Goal: Transaction & Acquisition: Download file/media

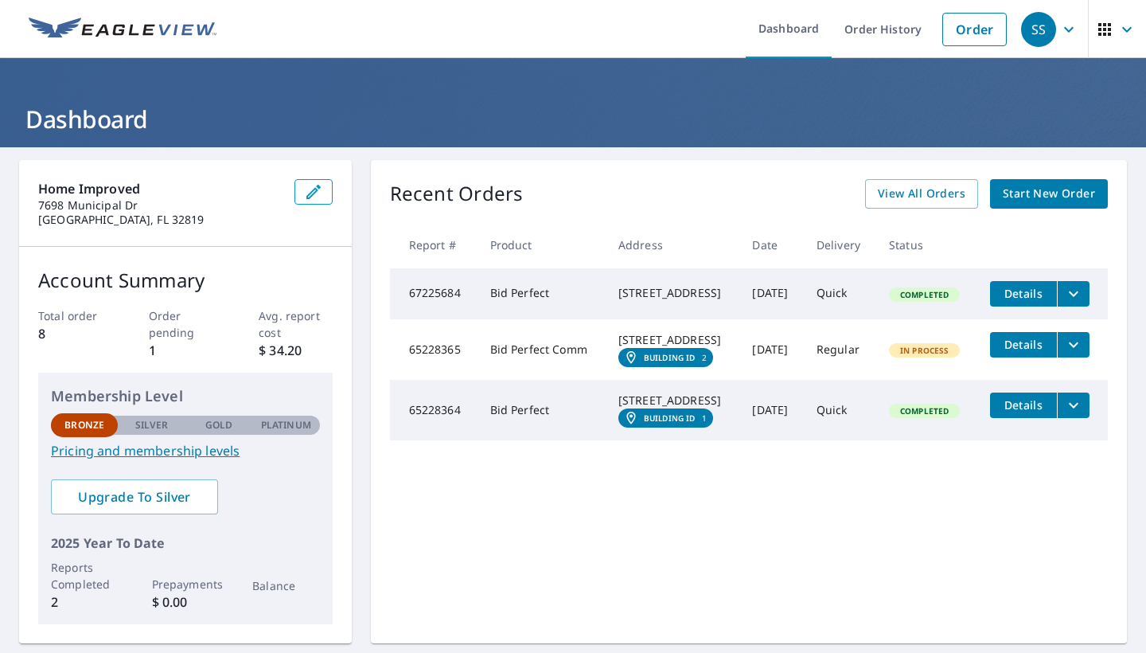
scroll to position [191, 0]
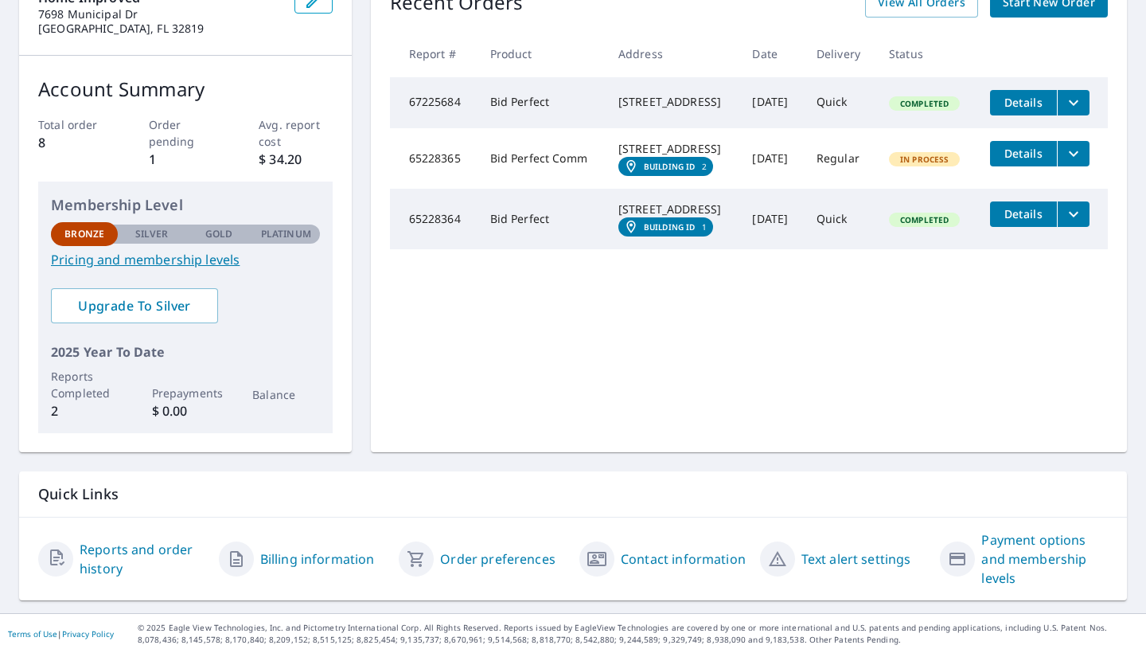
click at [661, 156] on div "[STREET_ADDRESS]" at bounding box center [673, 149] width 109 height 16
drag, startPoint x: 694, startPoint y: 170, endPoint x: 605, endPoint y: 160, distance: 89.8
click at [606, 160] on td "[STREET_ADDRESS]" at bounding box center [673, 158] width 135 height 61
copy div "[STREET_ADDRESS]"
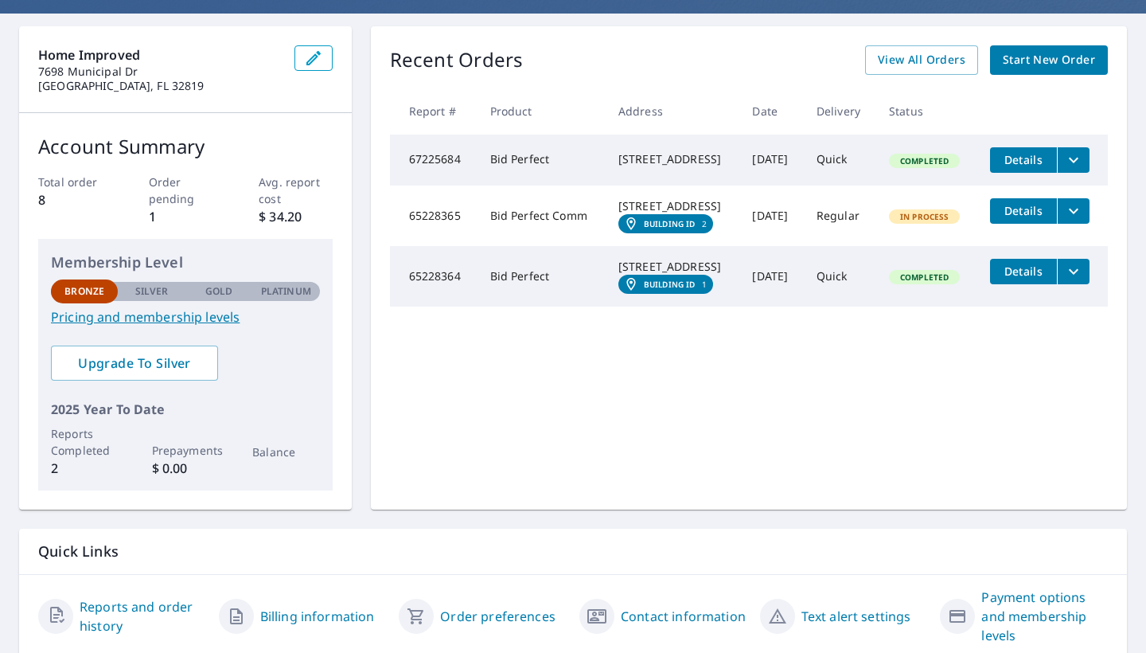
scroll to position [112, 0]
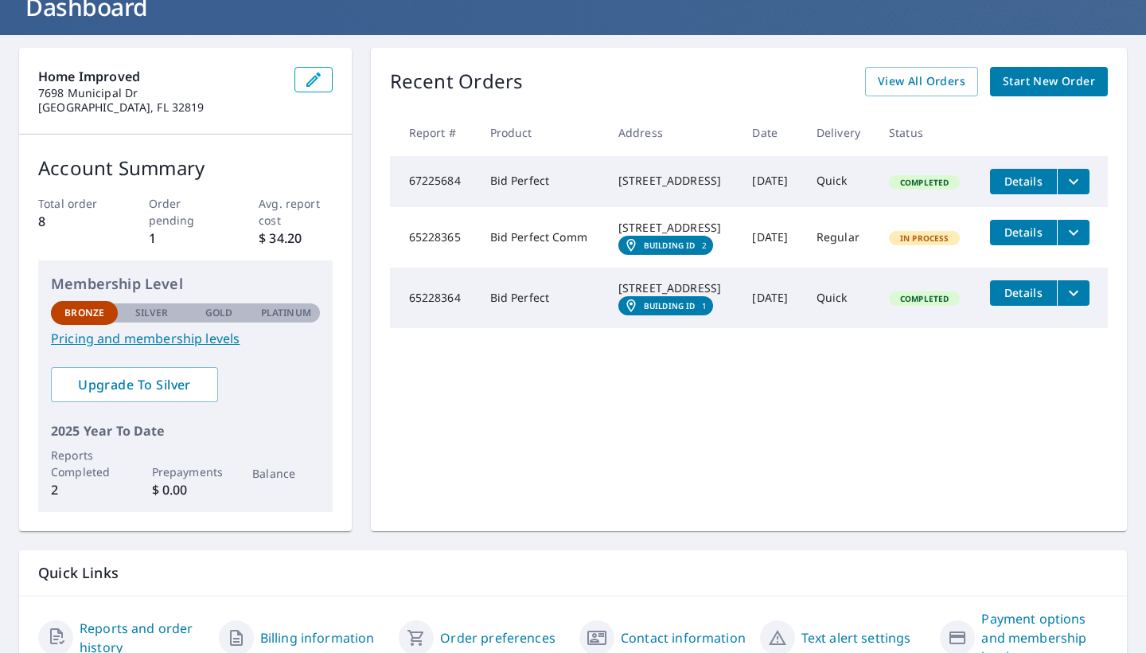
click at [814, 102] on div "Recent Orders View All Orders Start New Order Report # Product Address Date Del…" at bounding box center [749, 289] width 756 height 483
click at [707, 77] on div "Recent Orders View All Orders Start New Order" at bounding box center [749, 81] width 718 height 29
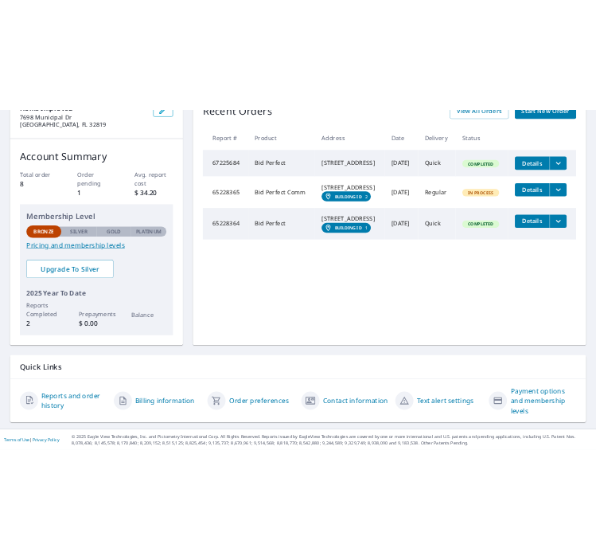
scroll to position [191, 0]
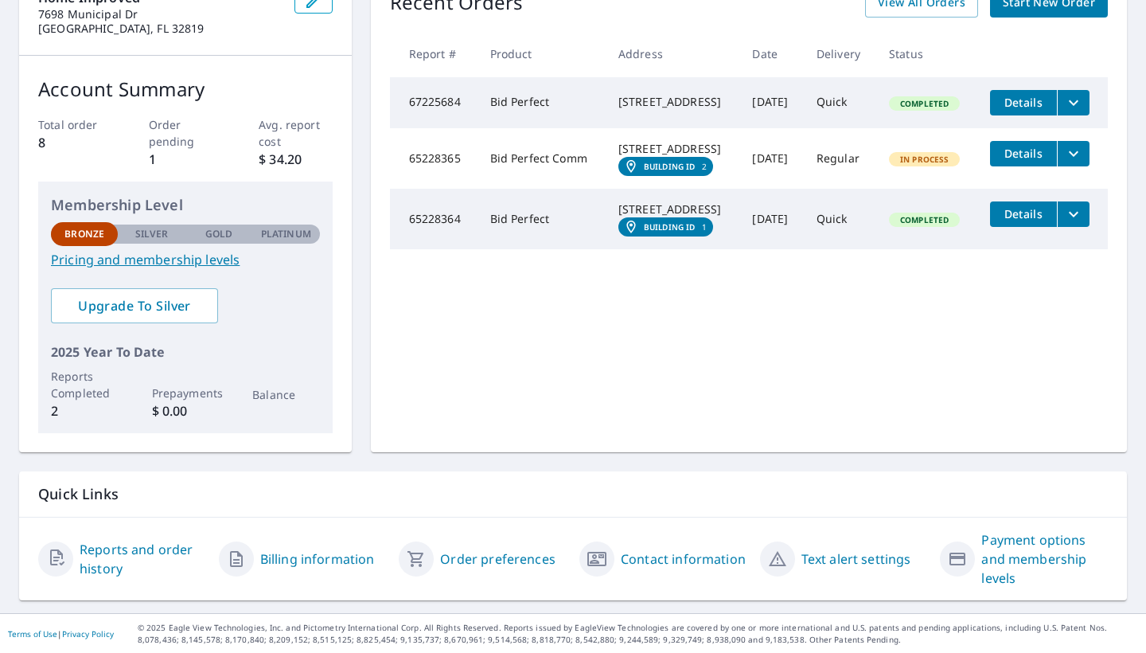
drag, startPoint x: 611, startPoint y: 151, endPoint x: 697, endPoint y: 167, distance: 86.7
click at [697, 157] on div "[STREET_ADDRESS]" at bounding box center [673, 149] width 109 height 16
copy div "[STREET_ADDRESS]"
drag, startPoint x: 695, startPoint y: 244, endPoint x: 607, endPoint y: 228, distance: 89.1
click at [607, 228] on td "[STREET_ADDRESS]" at bounding box center [673, 219] width 135 height 61
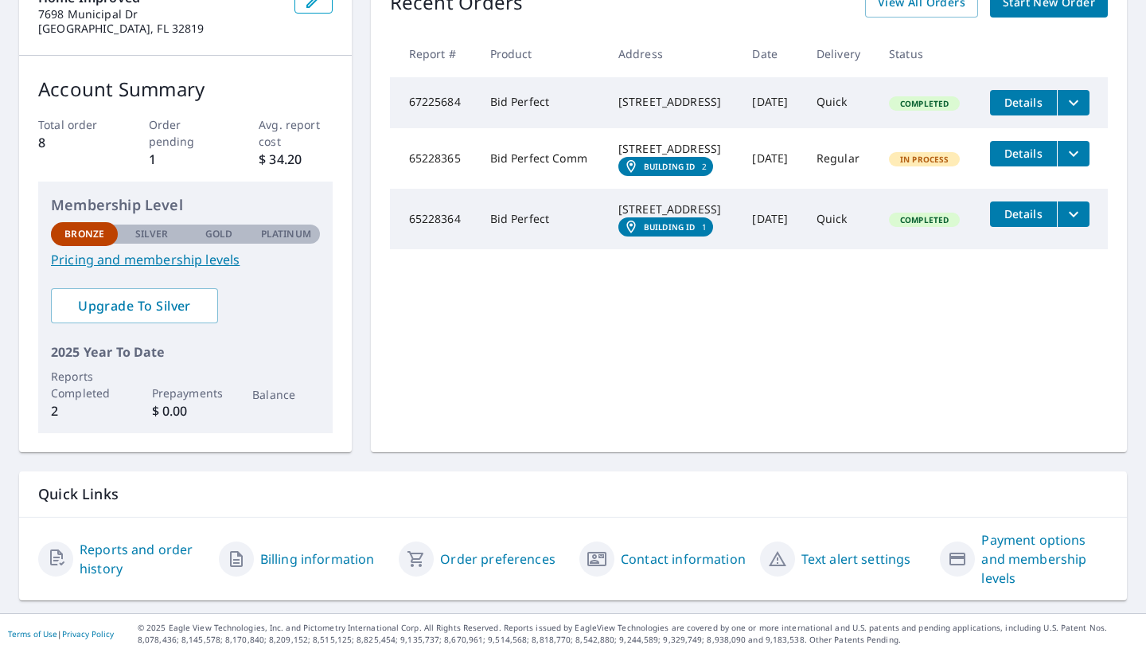
copy div "[STREET_ADDRESS]"
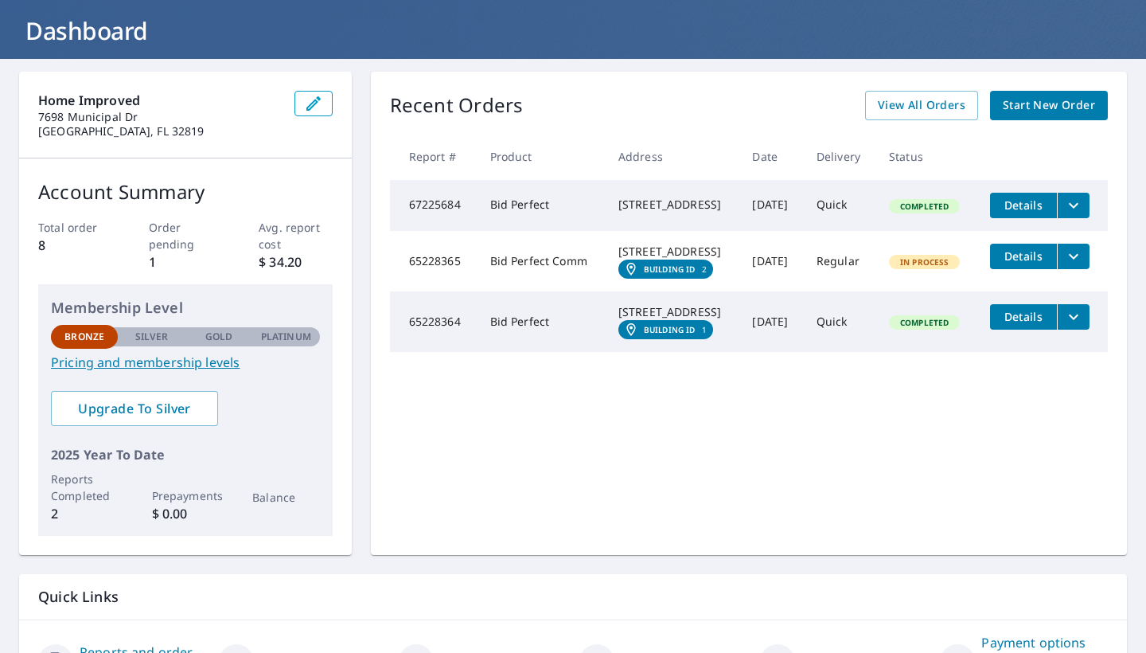
scroll to position [82, 0]
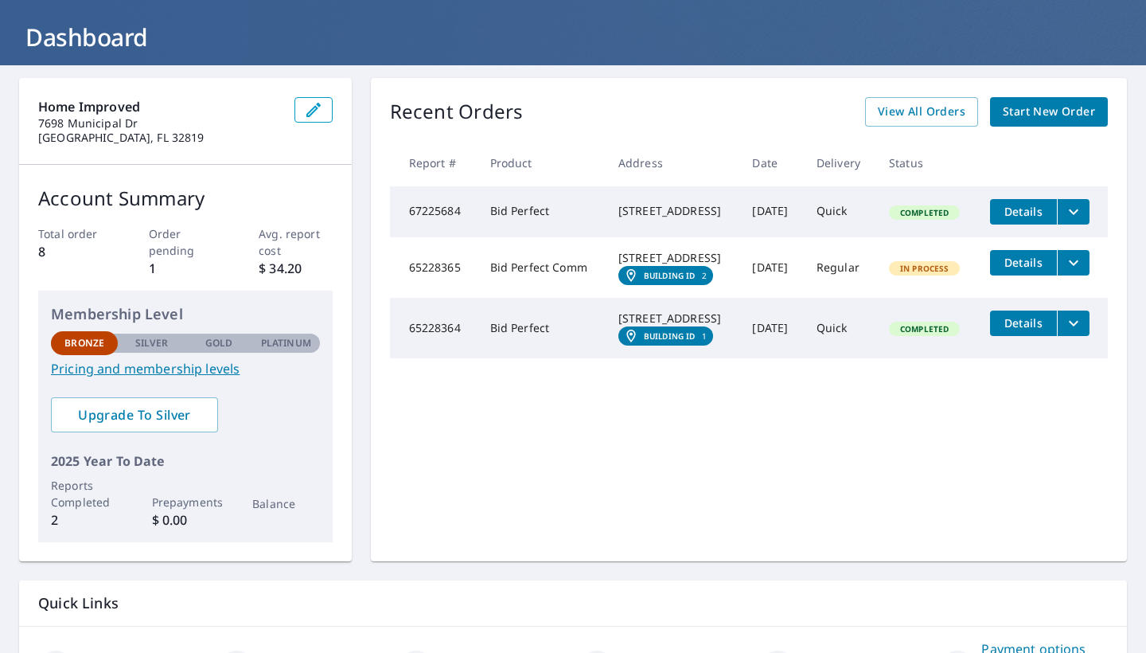
drag, startPoint x: 693, startPoint y: 222, endPoint x: 599, endPoint y: 207, distance: 95.1
click at [606, 207] on td "[STREET_ADDRESS]" at bounding box center [673, 211] width 135 height 51
copy div "[STREET_ADDRESS]"
click at [1083, 217] on icon "filesDropdownBtn-67225684" at bounding box center [1073, 211] width 19 height 19
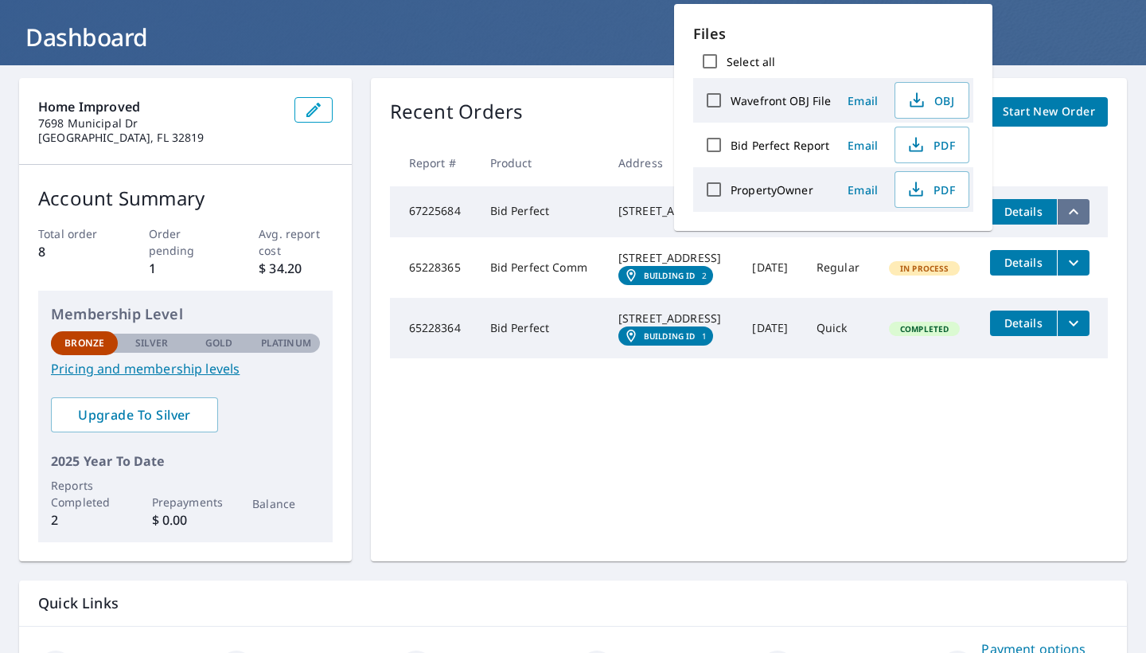
click at [1083, 217] on icon "filesDropdownBtn-67225684" at bounding box center [1073, 211] width 19 height 19
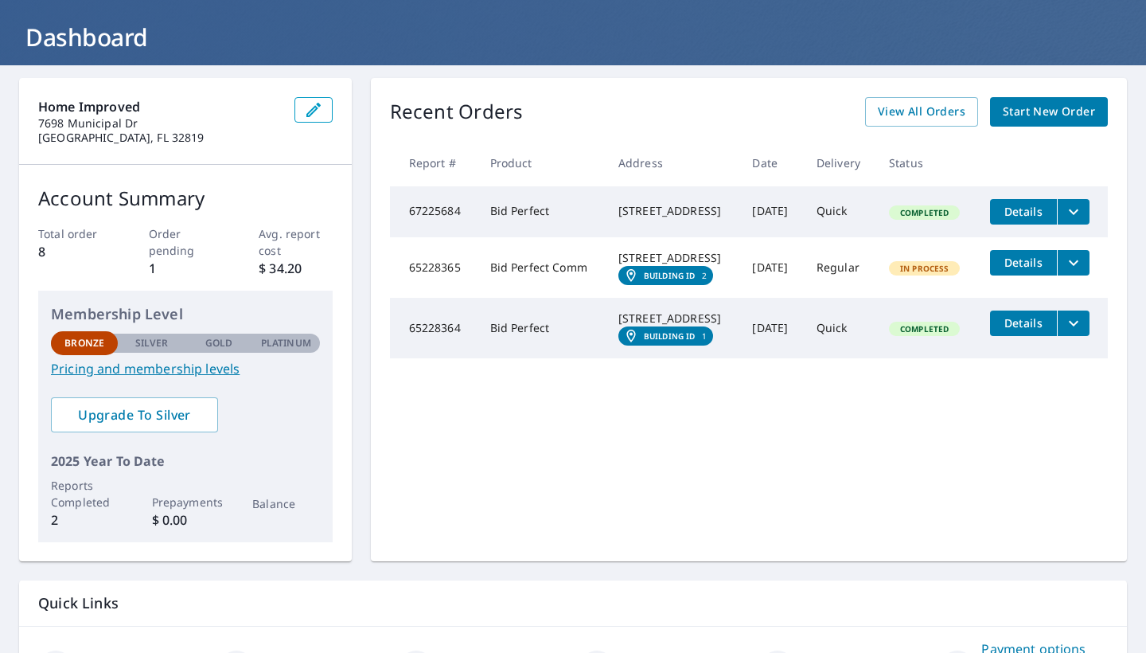
click at [1083, 219] on icon "filesDropdownBtn-67225684" at bounding box center [1073, 211] width 19 height 19
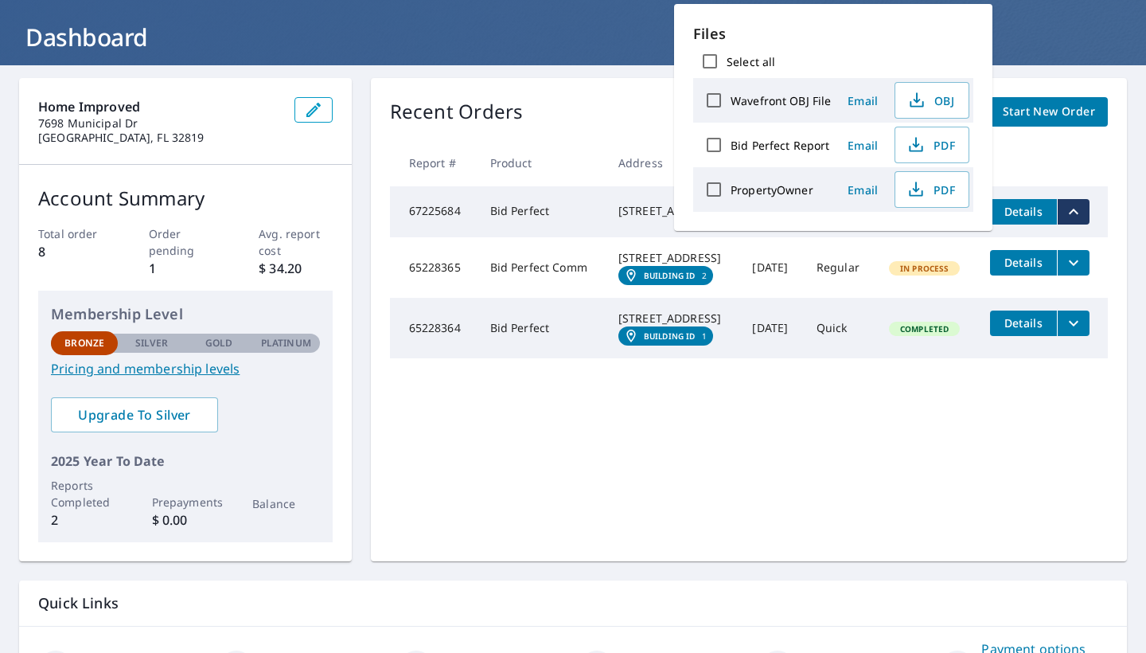
click at [799, 267] on td "[DATE]" at bounding box center [772, 267] width 64 height 61
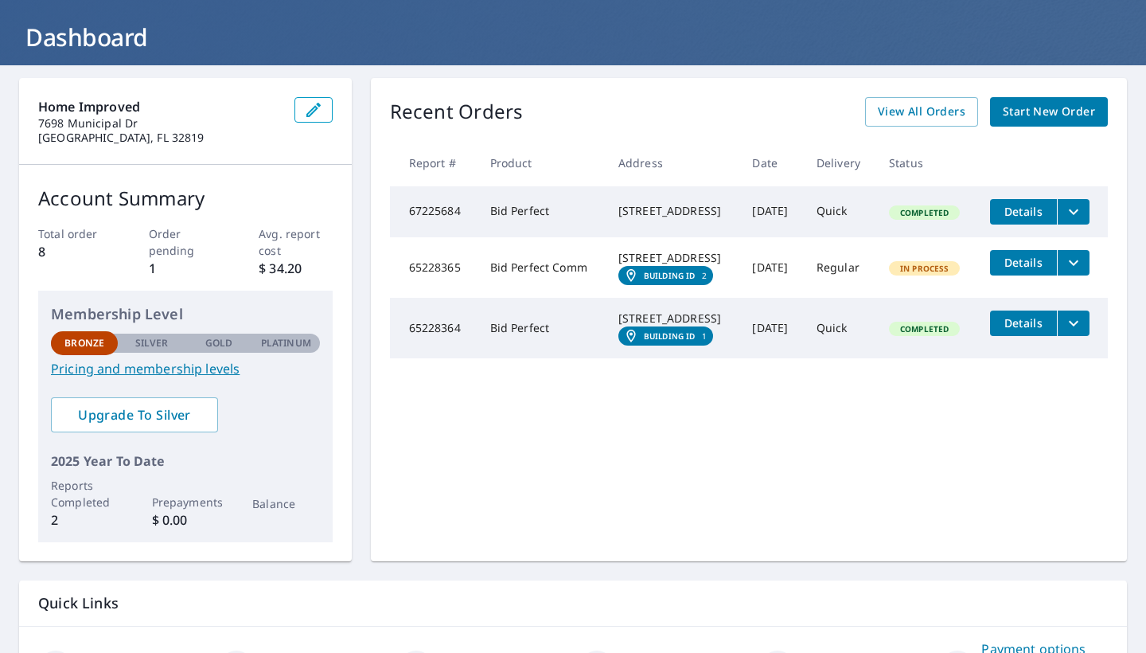
click at [1033, 211] on span "Details" at bounding box center [1024, 211] width 48 height 15
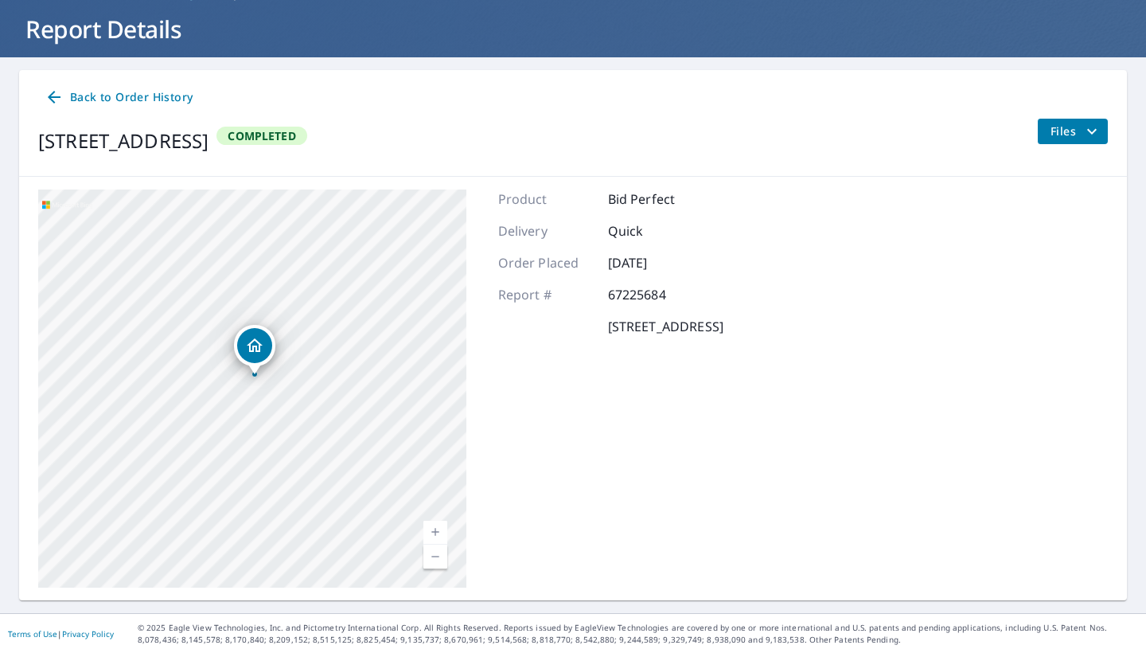
click at [260, 312] on div "[STREET_ADDRESS]" at bounding box center [252, 388] width 428 height 398
click at [250, 361] on div "Dropped pin, building 1, Residential property, 640 NW 114th St Ocala, FL 34475" at bounding box center [254, 345] width 35 height 35
click at [254, 395] on div "[STREET_ADDRESS]" at bounding box center [252, 388] width 428 height 398
click at [252, 358] on icon "Dropped pin, building 1, Residential property, 640 NW 114th St Ocala, FL 34475" at bounding box center [252, 356] width 16 height 14
click at [274, 299] on div "[STREET_ADDRESS]" at bounding box center [252, 388] width 428 height 398
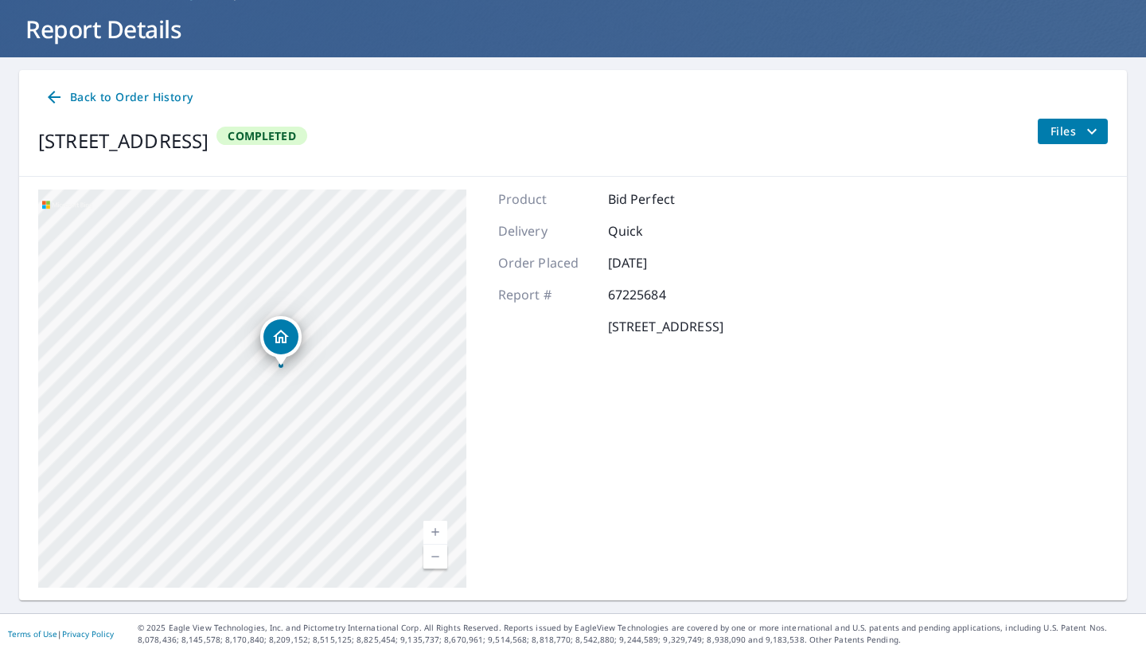
click at [295, 369] on div "[STREET_ADDRESS]" at bounding box center [252, 388] width 428 height 398
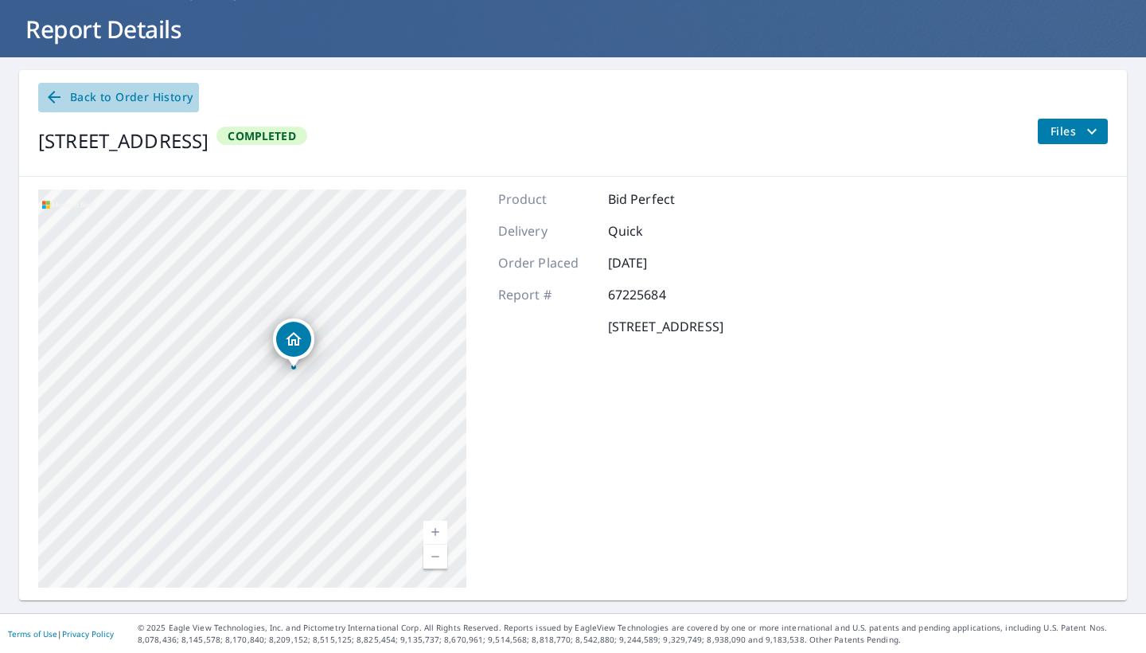
click at [56, 97] on icon at bounding box center [54, 97] width 13 height 13
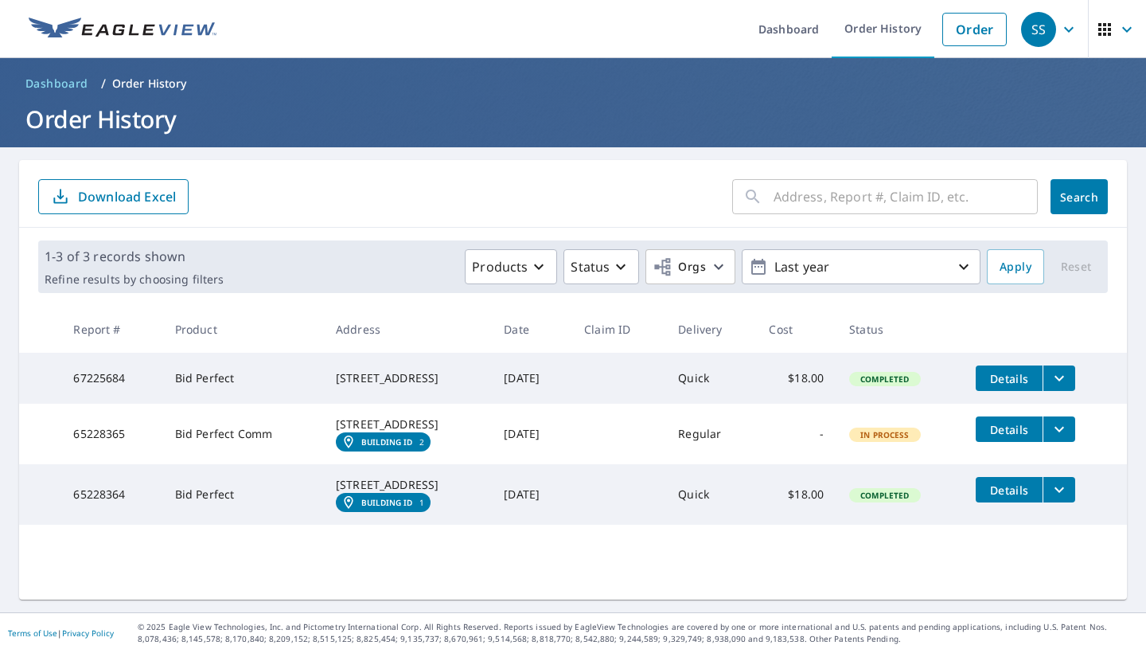
click at [1009, 498] on span "Details" at bounding box center [1010, 489] width 48 height 15
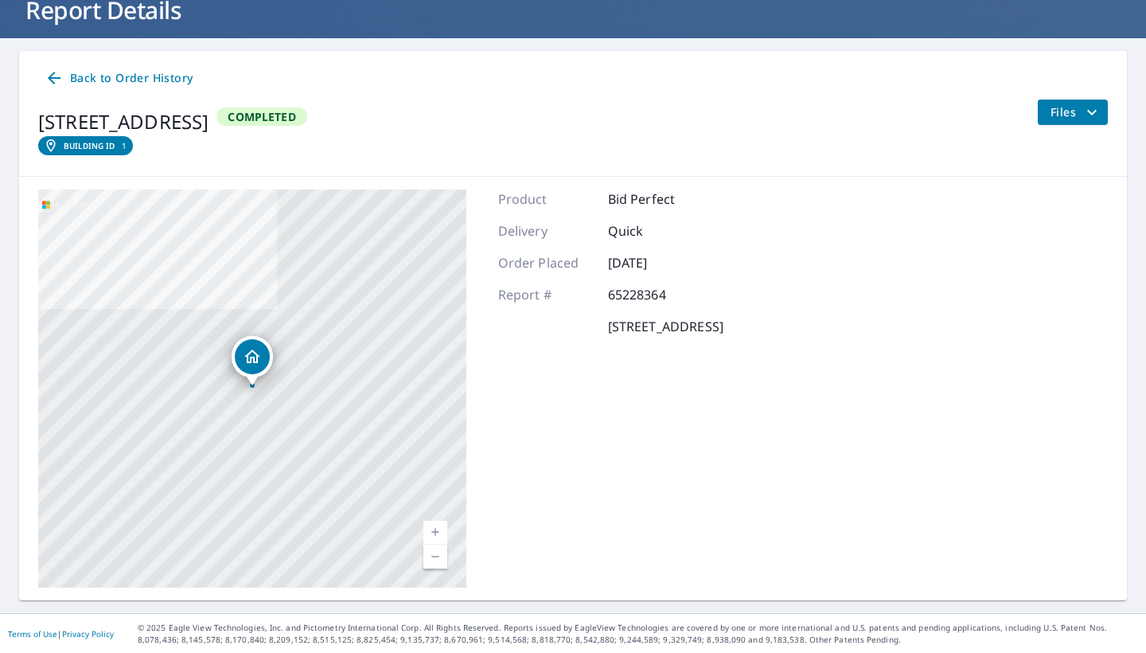
click at [1079, 114] on span "Files" at bounding box center [1076, 112] width 51 height 19
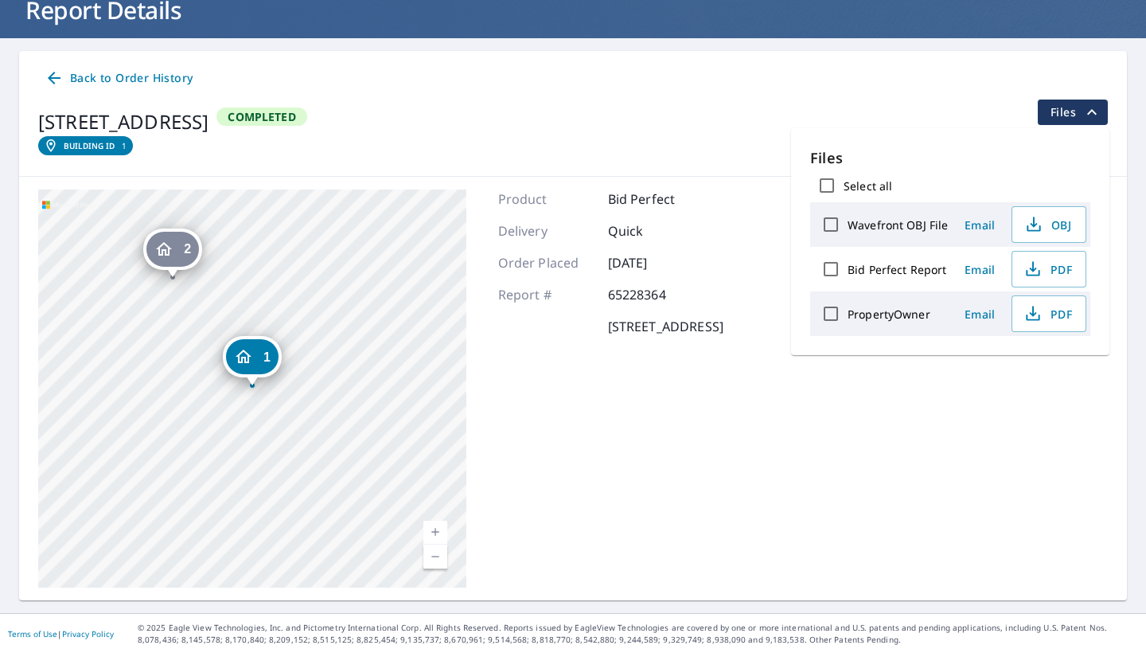
click at [832, 224] on input "Wavefront OBJ File" at bounding box center [830, 224] width 33 height 33
checkbox input "true"
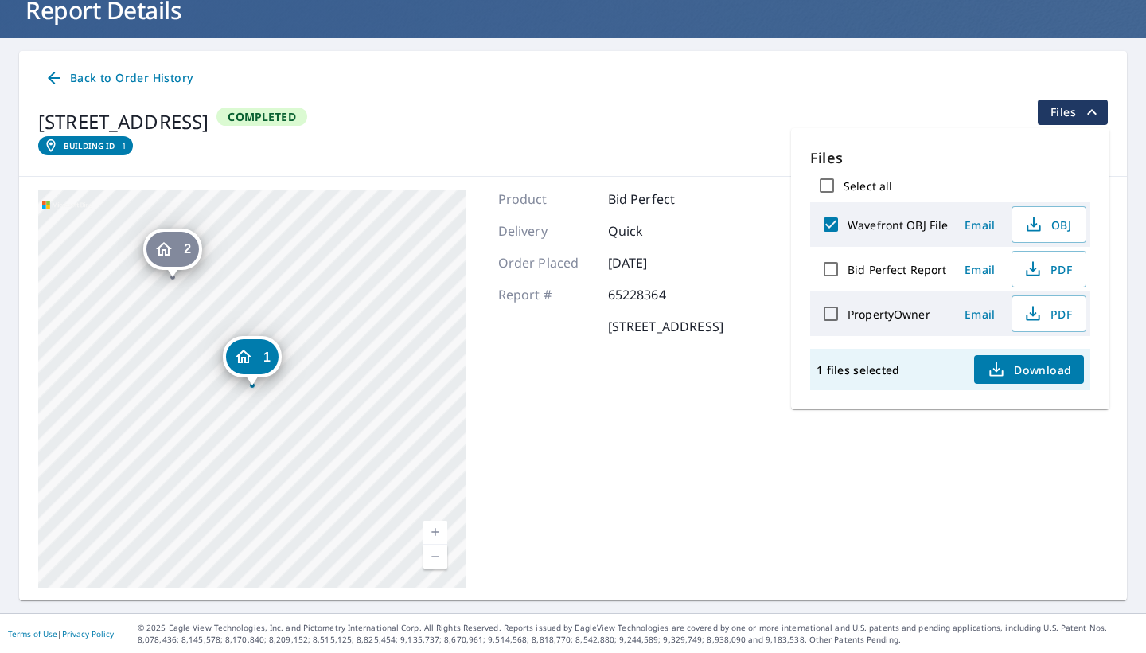
click at [828, 259] on input "Bid Perfect Report" at bounding box center [830, 268] width 33 height 33
checkbox input "true"
click at [828, 314] on input "PropertyOwner" at bounding box center [830, 313] width 33 height 33
checkbox input "true"
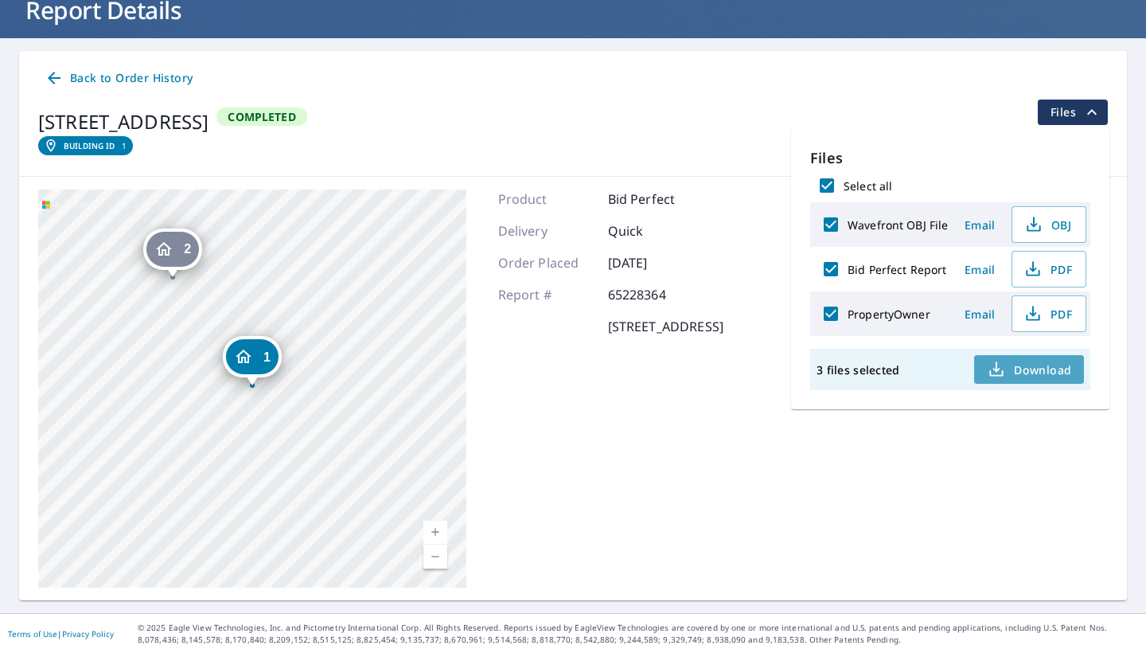
click at [1019, 367] on span "Download" at bounding box center [1029, 369] width 84 height 19
click at [545, 91] on div "Back to Order History" at bounding box center [573, 78] width 1070 height 29
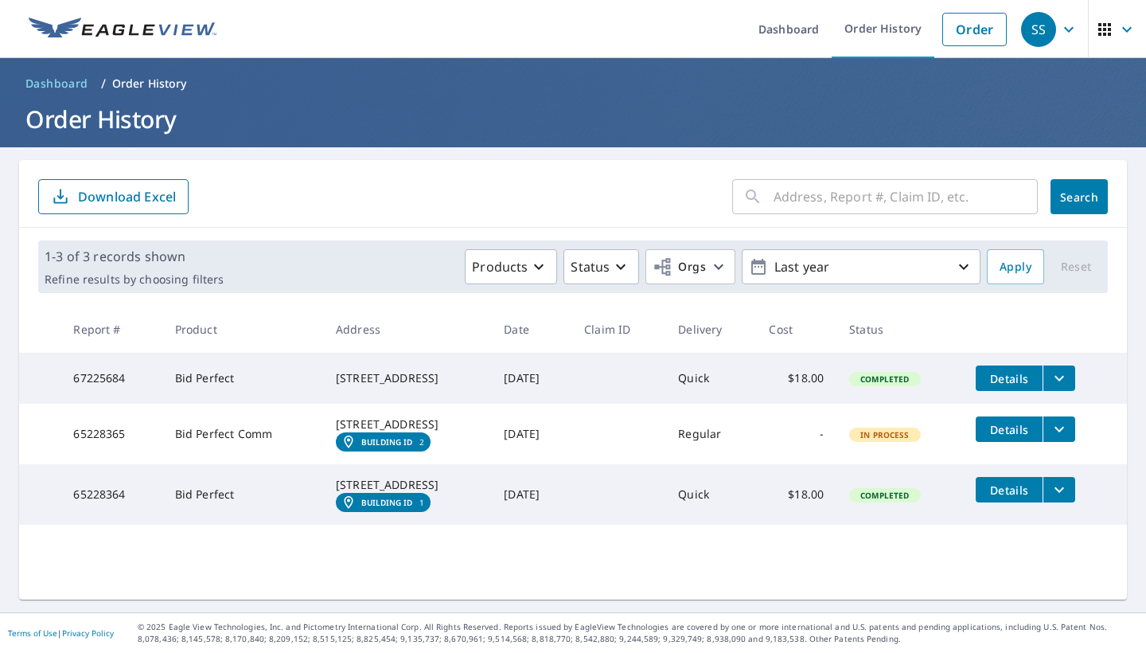
click at [1017, 433] on span "Details" at bounding box center [1010, 429] width 48 height 15
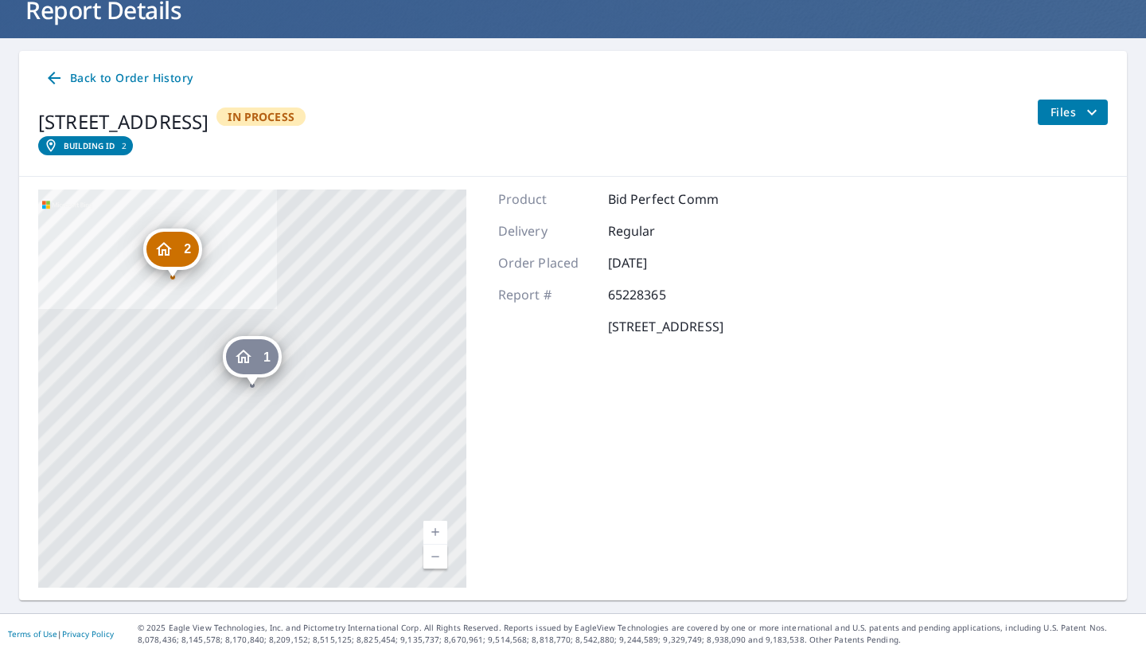
click at [1079, 114] on span "Files" at bounding box center [1076, 112] width 51 height 19
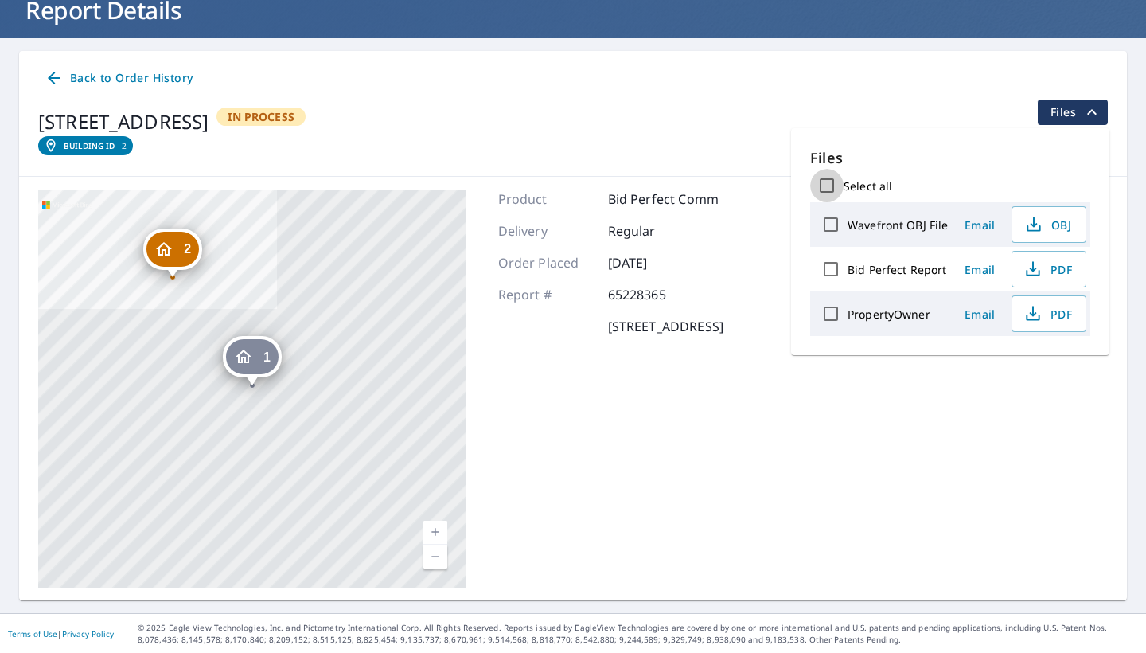
click at [828, 178] on input "Select all" at bounding box center [826, 185] width 33 height 33
checkbox input "true"
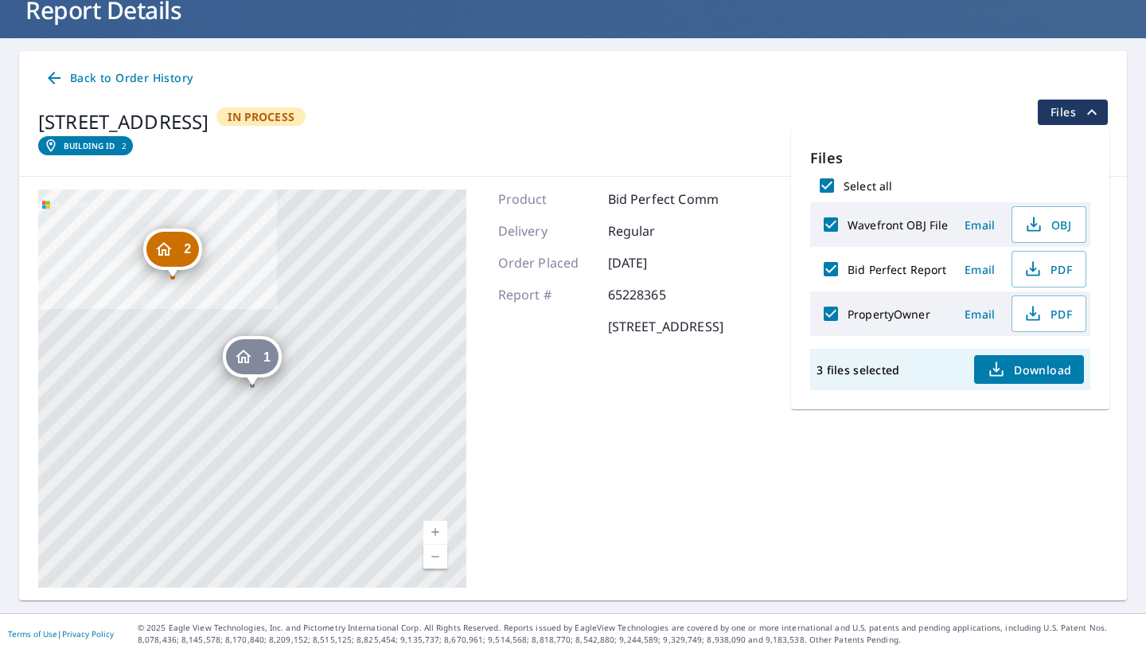
click at [1030, 365] on span "Download" at bounding box center [1029, 369] width 84 height 19
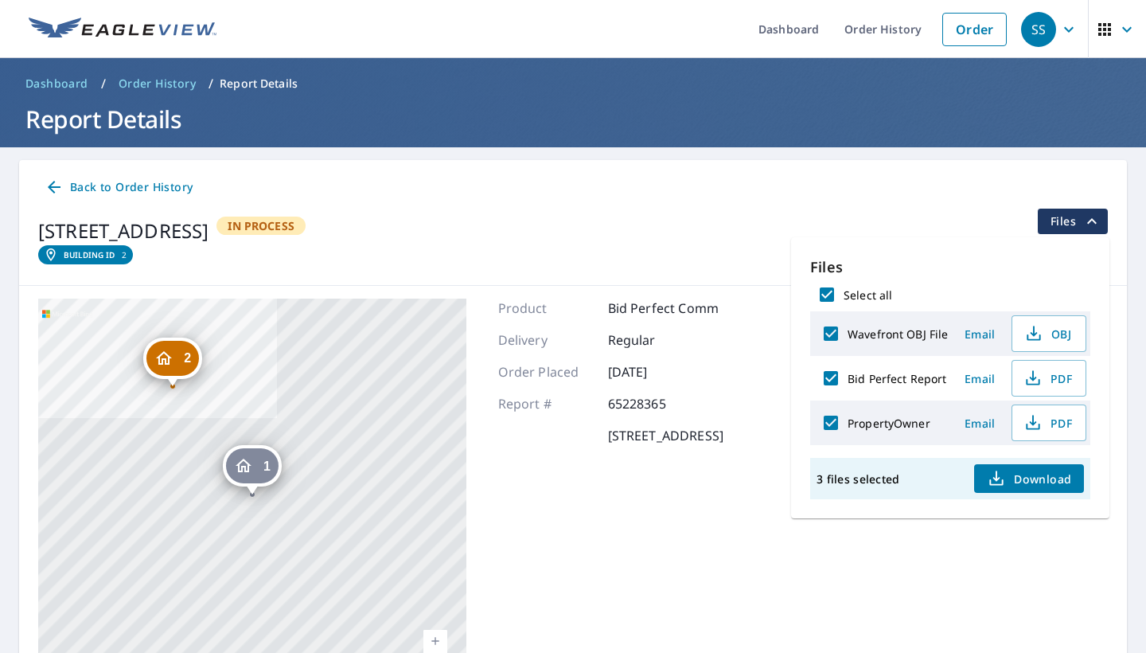
click at [613, 241] on div "[STREET_ADDRESS] Building ID 2 In Process Files" at bounding box center [573, 241] width 1070 height 64
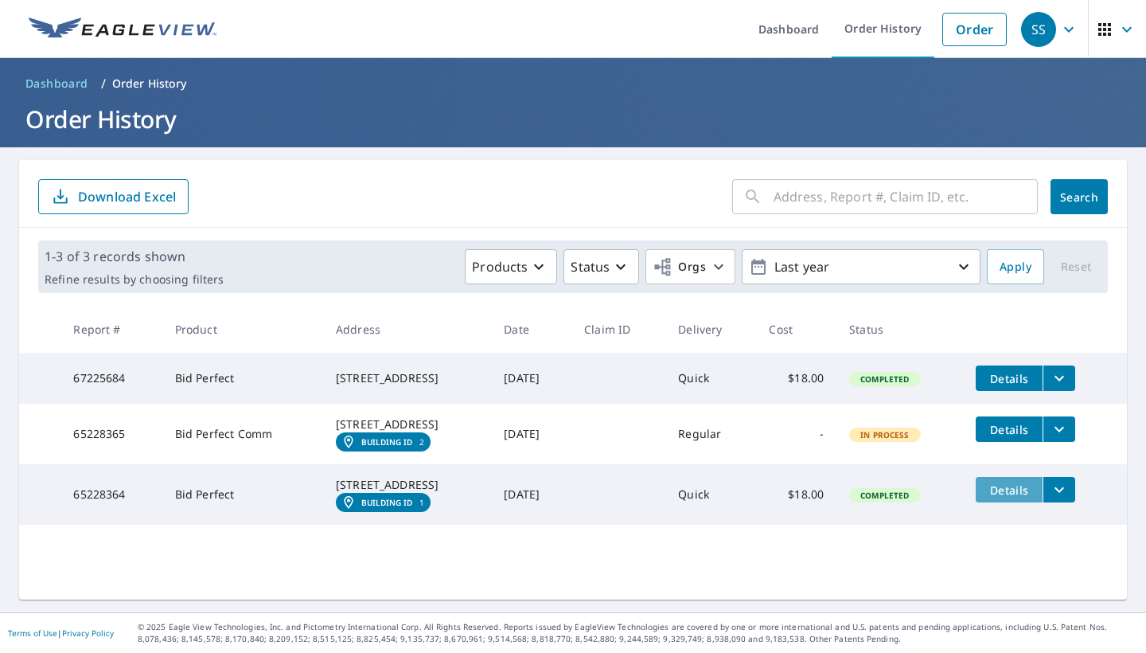
click at [1025, 498] on span "Details" at bounding box center [1010, 489] width 48 height 15
click at [1029, 377] on span "Details" at bounding box center [1010, 378] width 48 height 15
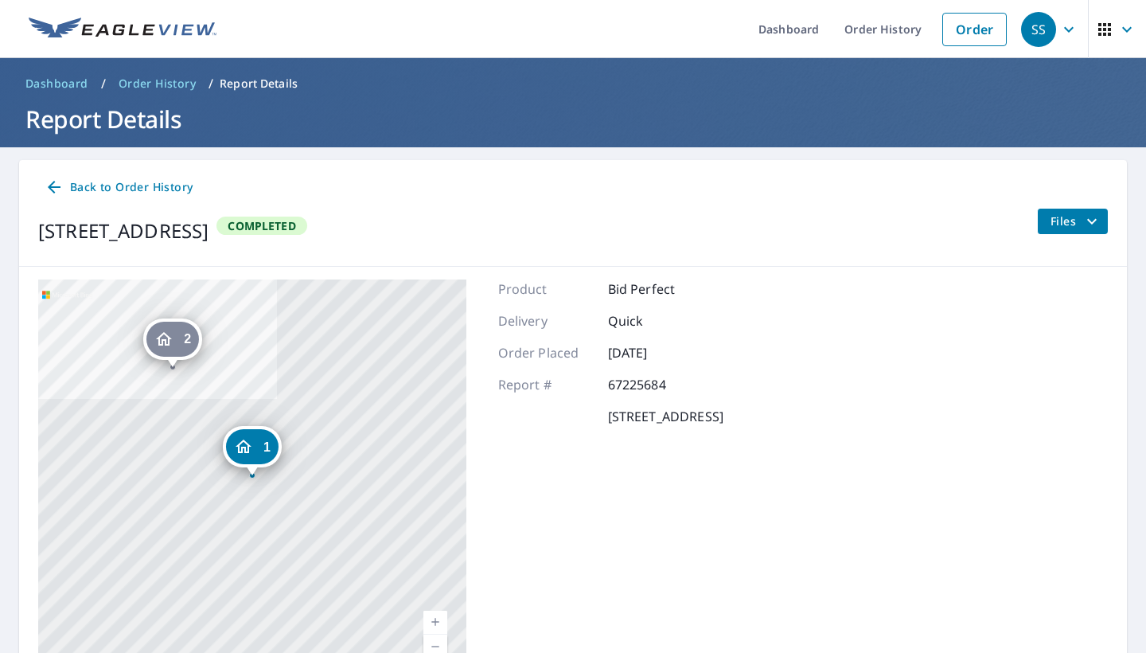
click at [1058, 221] on span "Files" at bounding box center [1076, 221] width 51 height 19
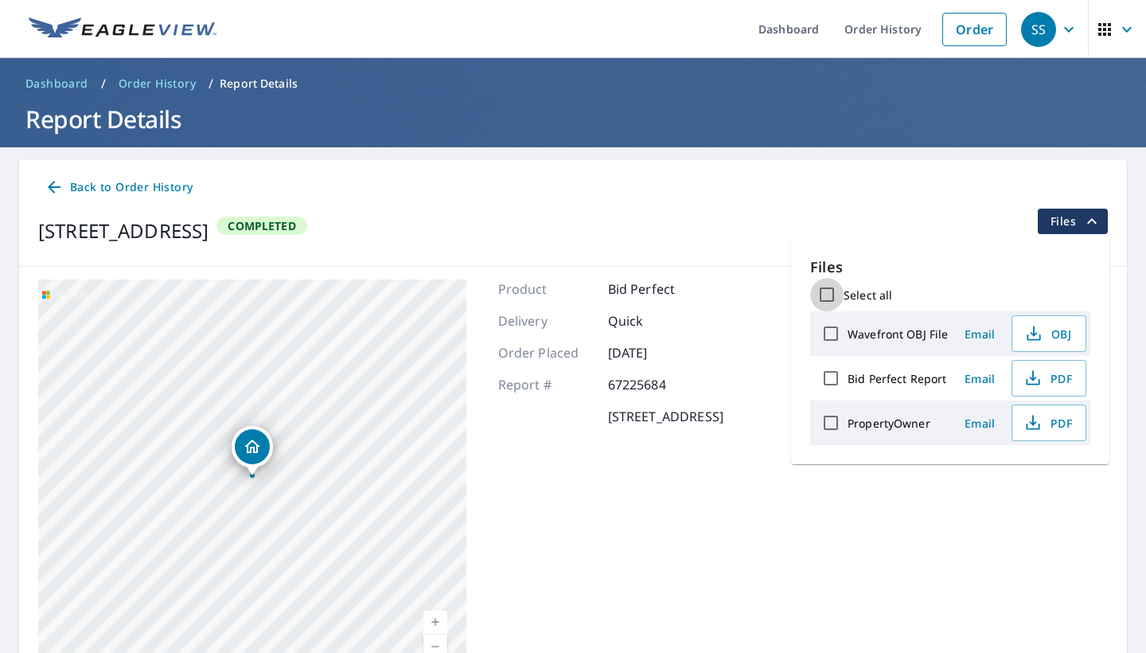
click at [833, 298] on input "Select all" at bounding box center [826, 294] width 33 height 33
checkbox input "true"
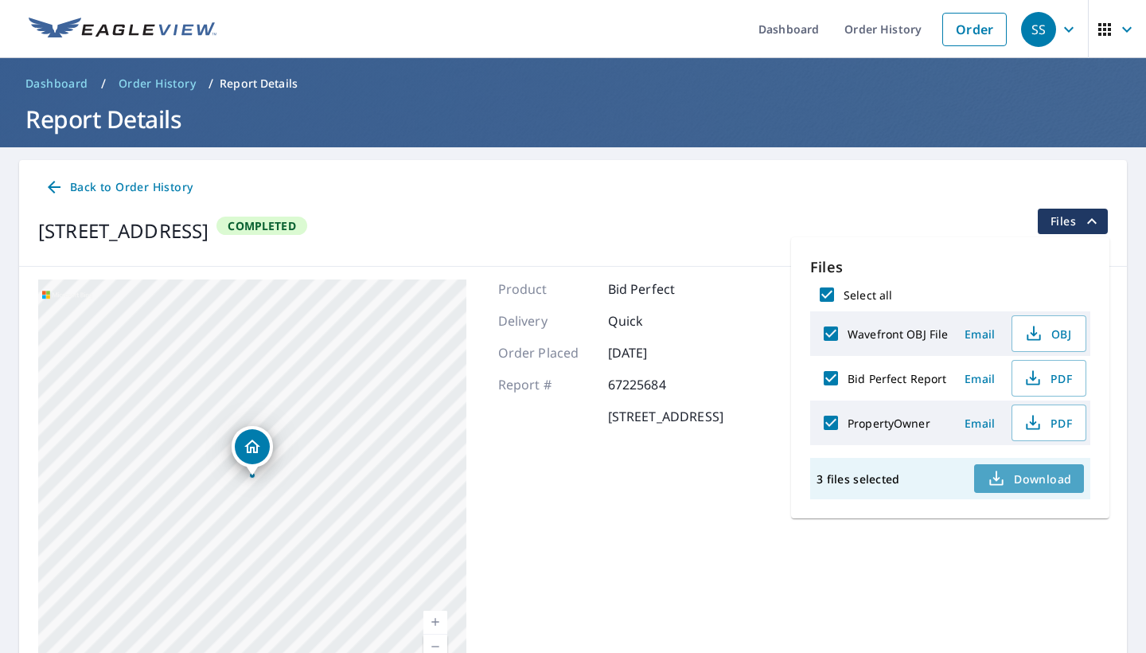
click at [1049, 488] on button "Download" at bounding box center [1029, 478] width 110 height 29
click at [591, 185] on div "Back to Order History" at bounding box center [573, 187] width 1070 height 29
